Goal: Check status: Check status

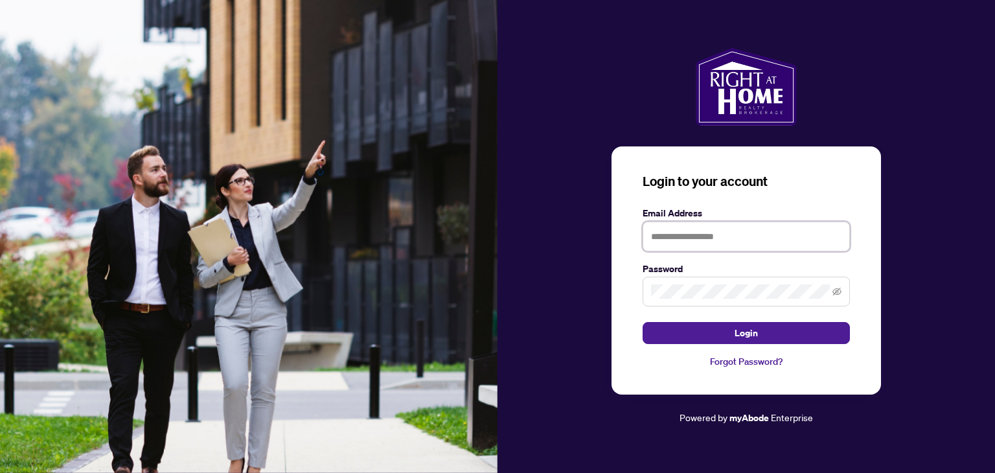
click at [664, 242] on input "text" at bounding box center [746, 237] width 207 height 30
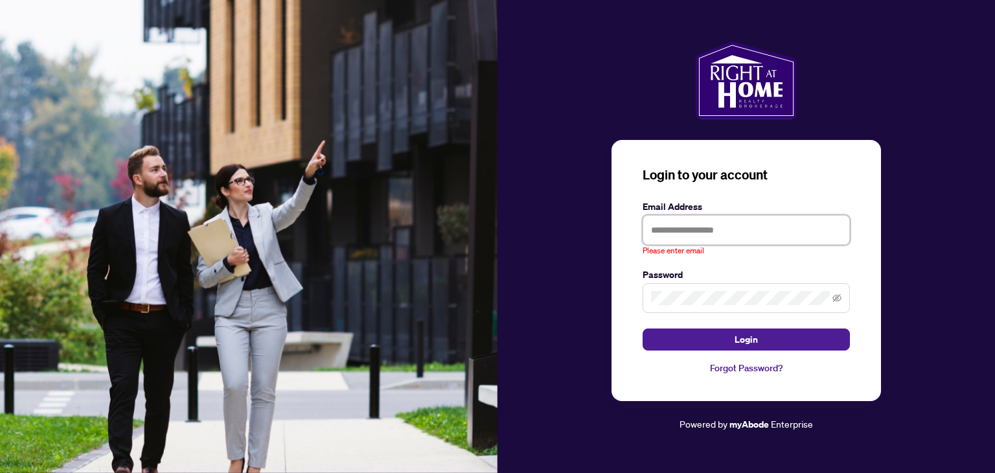
type input "**********"
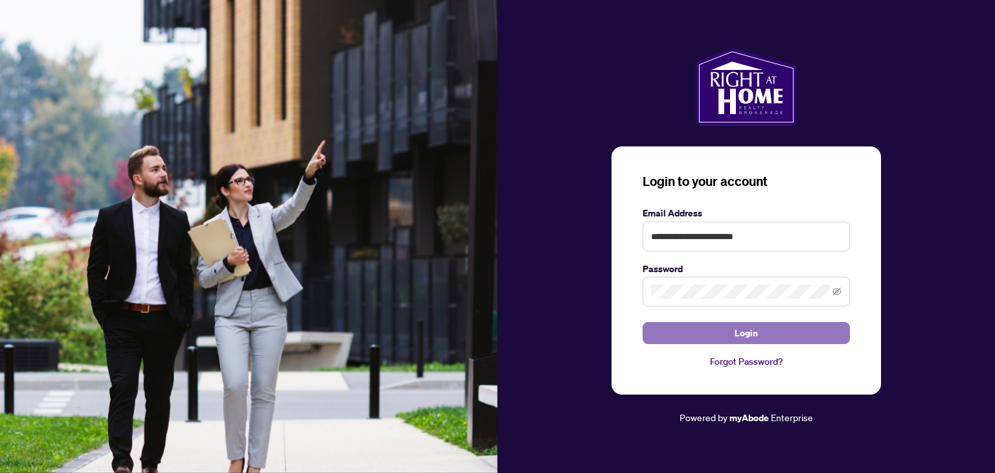
click at [737, 335] on span "Login" at bounding box center [746, 333] width 23 height 21
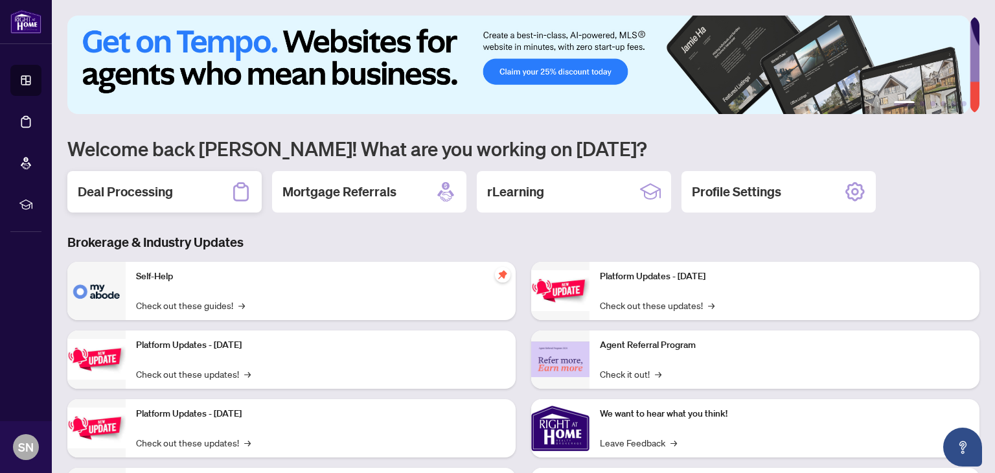
click at [105, 199] on h2 "Deal Processing" at bounding box center [125, 192] width 95 height 18
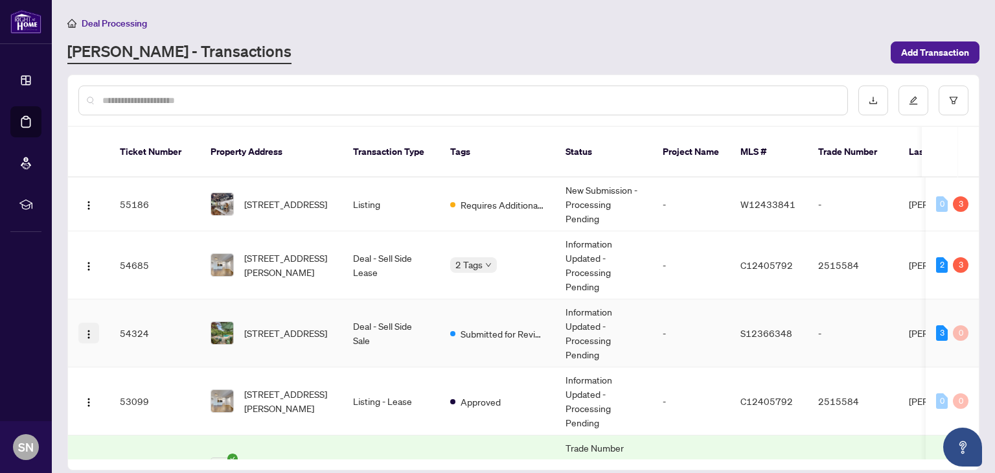
click at [87, 329] on img "button" at bounding box center [89, 334] width 10 height 10
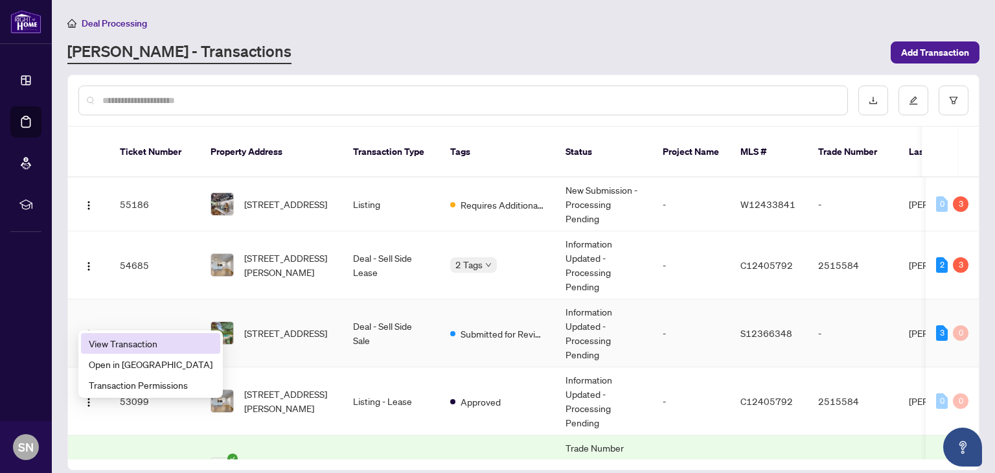
click at [110, 339] on span "View Transaction" at bounding box center [151, 343] width 124 height 14
